Goal: Navigation & Orientation: Find specific page/section

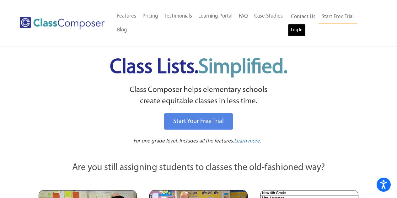
click at [298, 31] on link "Log In" at bounding box center [297, 30] width 18 height 13
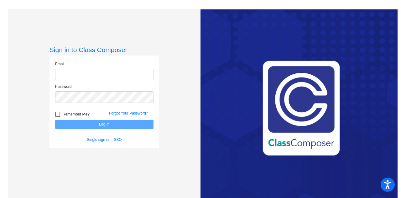
type input "[PERSON_NAME][EMAIL_ADDRESS][PERSON_NAME][DOMAIN_NAME]"
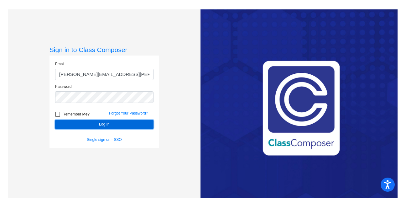
click at [122, 123] on button "Log In" at bounding box center [104, 124] width 98 height 9
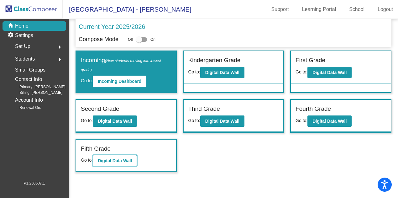
click at [126, 161] on b "Digital Data Wall" at bounding box center [115, 160] width 34 height 5
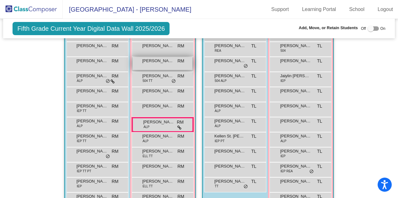
scroll to position [179, 0]
